Goal: Find contact information: Find contact information

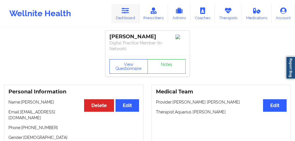
click at [128, 16] on link "Dashboard" at bounding box center [125, 13] width 28 height 19
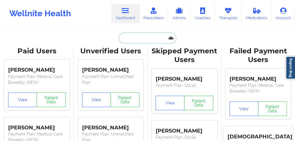
click at [133, 39] on input "text" at bounding box center [148, 38] width 58 height 11
paste input "[PERSON_NAME]"
type input "[PERSON_NAME]"
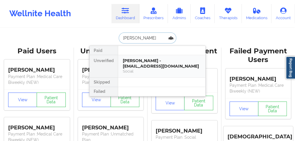
click at [139, 67] on div "[PERSON_NAME] - [EMAIL_ADDRESS][DOMAIN_NAME]" at bounding box center [162, 63] width 78 height 11
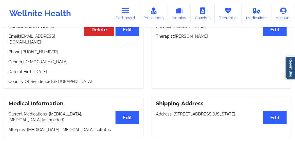
scroll to position [49, 0]
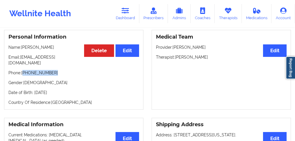
drag, startPoint x: 55, startPoint y: 69, endPoint x: 24, endPoint y: 68, distance: 31.7
click at [24, 70] on p "Phone: [PHONE_NUMBER]" at bounding box center [73, 73] width 131 height 6
copy p "[PHONE_NUMBER]"
click at [73, 61] on p "Email: [EMAIL_ADDRESS][DOMAIN_NAME]" at bounding box center [73, 60] width 131 height 12
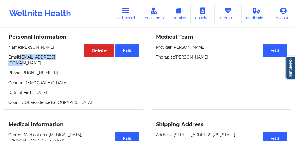
drag, startPoint x: 71, startPoint y: 57, endPoint x: 20, endPoint y: 58, distance: 50.6
click at [20, 58] on p "Email: [EMAIL_ADDRESS][DOMAIN_NAME]" at bounding box center [73, 60] width 131 height 12
copy p "[EMAIL_ADDRESS][DOMAIN_NAME]"
click at [61, 63] on div "Personal Information Edit Delete Name: [PERSON_NAME] Email: [EMAIL_ADDRESS][DOM…" at bounding box center [73, 70] width 139 height 80
drag, startPoint x: 70, startPoint y: 58, endPoint x: 20, endPoint y: 59, distance: 50.6
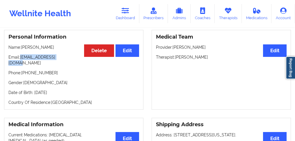
click at [20, 59] on p "Email: [EMAIL_ADDRESS][DOMAIN_NAME]" at bounding box center [73, 60] width 131 height 12
copy p "[EMAIL_ADDRESS][DOMAIN_NAME]"
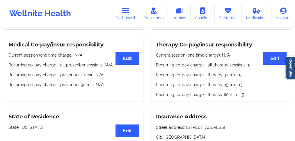
scroll to position [146, 0]
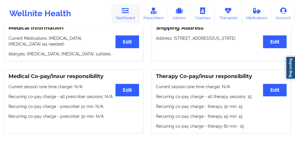
click at [130, 9] on link "Dashboard" at bounding box center [125, 13] width 28 height 19
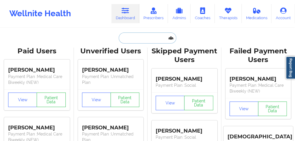
click at [135, 36] on input "text" at bounding box center [148, 38] width 58 height 11
paste input "[PERSON_NAME]"
type input "[PERSON_NAME]"
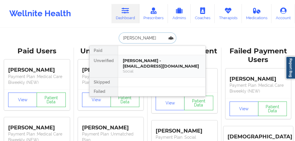
click at [135, 65] on div "[PERSON_NAME] - [EMAIL_ADDRESS][DOMAIN_NAME]" at bounding box center [162, 63] width 78 height 11
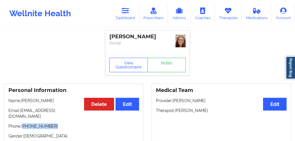
drag, startPoint x: 42, startPoint y: 116, endPoint x: 24, endPoint y: 119, distance: 18.8
click at [24, 119] on div "Personal Information Edit Delete Name: [PERSON_NAME] Email: [EMAIL_ADDRESS][DOM…" at bounding box center [73, 124] width 139 height 80
copy p "[PHONE_NUMBER]"
